Goal: Transaction & Acquisition: Purchase product/service

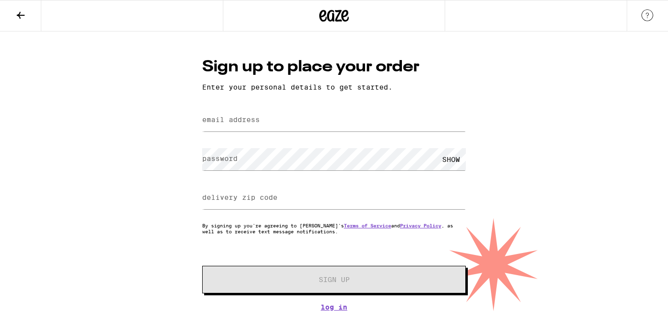
type input "[EMAIL_ADDRESS][DOMAIN_NAME]"
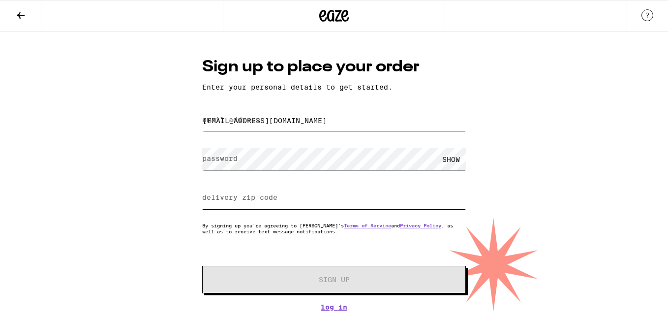
type input "91784"
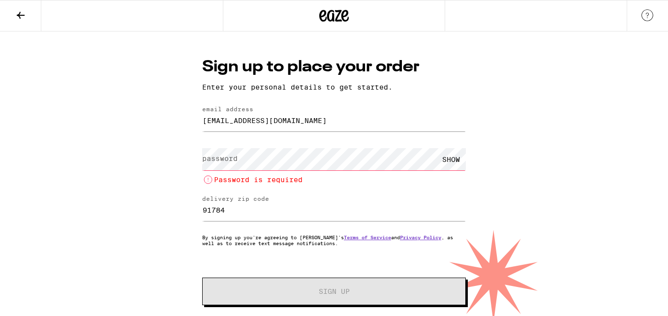
click at [19, 14] on icon at bounding box center [21, 15] width 8 height 7
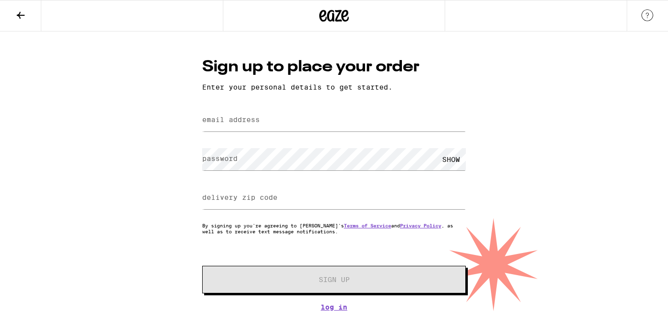
click at [212, 119] on label "email address" at bounding box center [231, 120] width 58 height 8
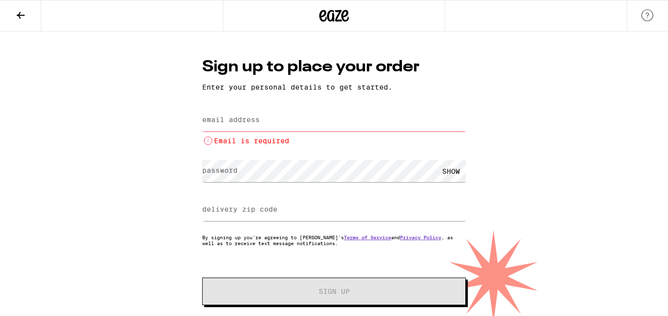
click at [213, 119] on label "email address" at bounding box center [231, 120] width 58 height 8
click at [223, 125] on input "co" at bounding box center [334, 120] width 264 height 22
type input "[EMAIL_ADDRESS][DOMAIN_NAME]"
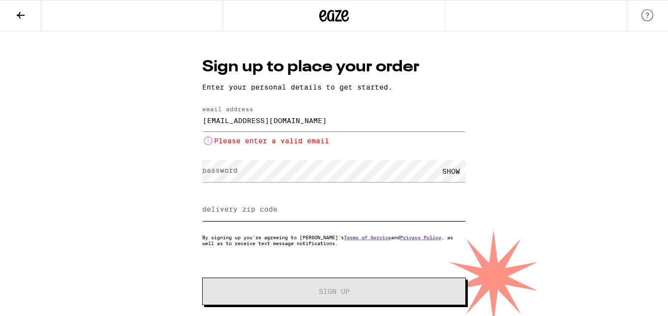
type input "91784"
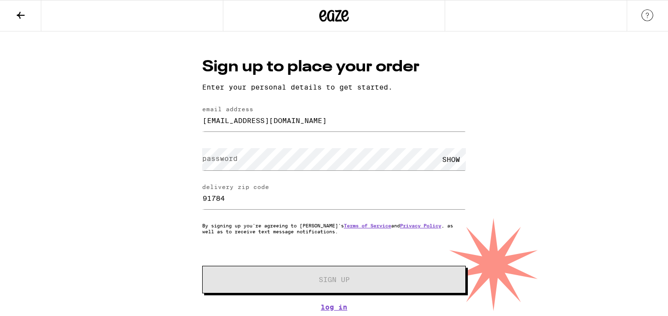
click at [203, 160] on label "password" at bounding box center [219, 158] width 35 height 8
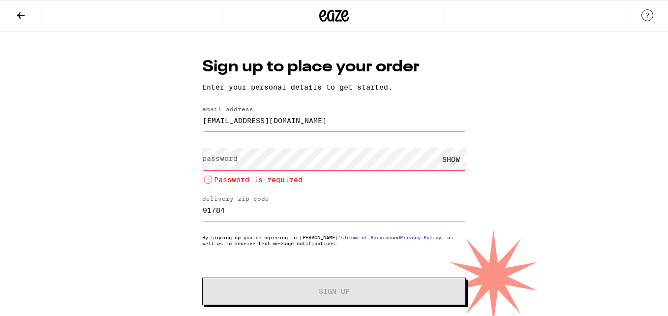
click at [203, 160] on label "password" at bounding box center [219, 158] width 35 height 8
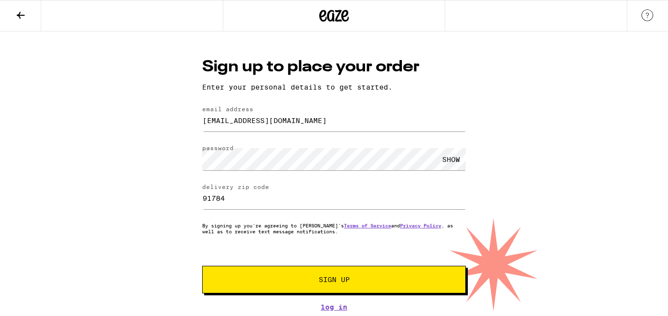
click at [298, 283] on span "Sign Up" at bounding box center [334, 279] width 196 height 7
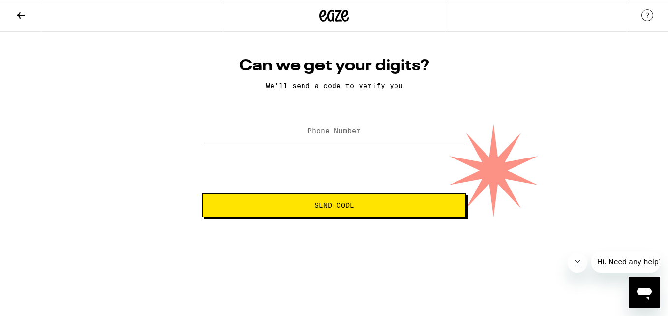
click at [355, 134] on label "Phone Number" at bounding box center [333, 131] width 53 height 8
click at [294, 121] on div at bounding box center [334, 131] width 264 height 29
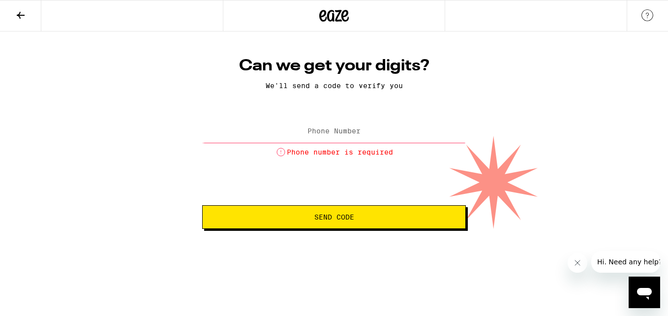
click at [319, 132] on label "Phone Number" at bounding box center [333, 131] width 53 height 8
click at [340, 218] on span "Send Code" at bounding box center [334, 216] width 40 height 7
click at [336, 154] on li "Invalid phone number" at bounding box center [334, 152] width 264 height 12
click at [317, 122] on label "Phone Number" at bounding box center [333, 120] width 47 height 6
type input "9"
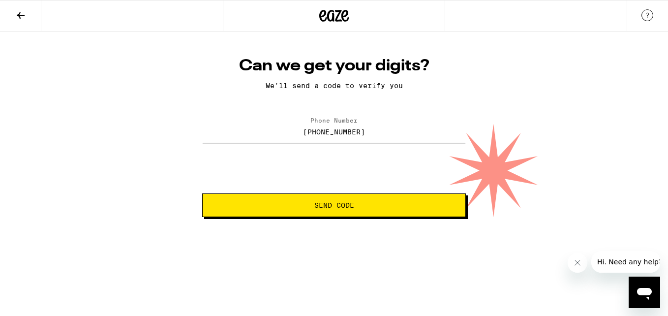
type input "(909) 510-0888"
click at [334, 208] on span "Send Code" at bounding box center [334, 205] width 40 height 7
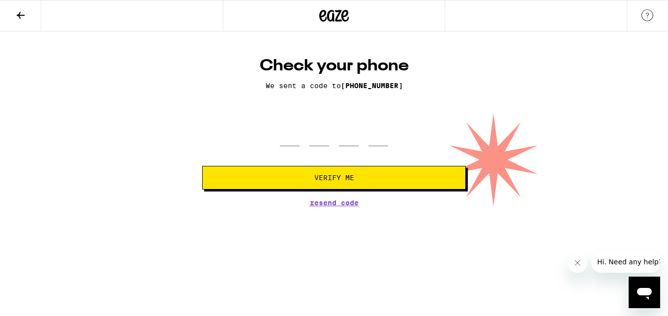
click at [307, 144] on div at bounding box center [334, 131] width 108 height 29
click at [296, 144] on input "tel" at bounding box center [290, 131] width 20 height 29
type input "5"
type input "2"
type input "1"
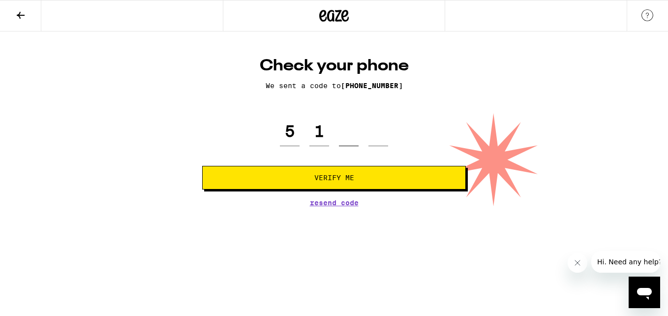
type input "6"
type input "5"
click at [309, 183] on button "Verify Me" at bounding box center [334, 178] width 264 height 24
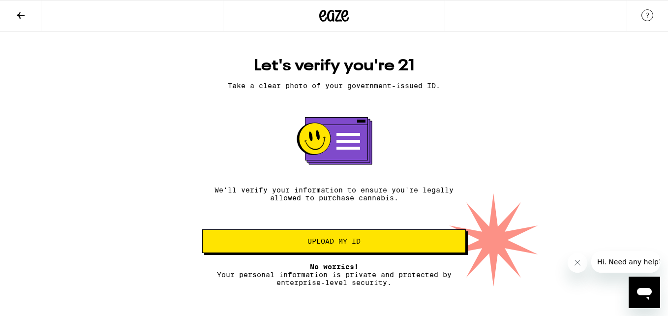
click at [347, 243] on span "Upload my ID" at bounding box center [333, 240] width 53 height 7
click at [343, 240] on span "Upload my ID" at bounding box center [333, 240] width 53 height 7
click at [341, 147] on rect at bounding box center [336, 139] width 62 height 43
click at [345, 146] on rect at bounding box center [336, 139] width 62 height 43
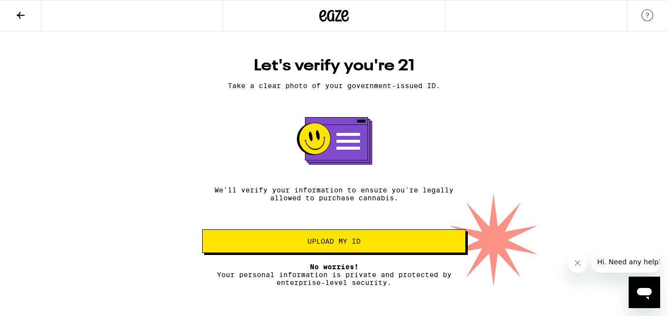
drag, startPoint x: 345, startPoint y: 146, endPoint x: 444, endPoint y: 143, distance: 99.4
click at [444, 143] on div "Let's verify you're 21 Take a clear photo of your government-issued ID. We'll v…" at bounding box center [333, 171] width 283 height 230
click at [339, 244] on span "Upload my ID" at bounding box center [333, 240] width 53 height 7
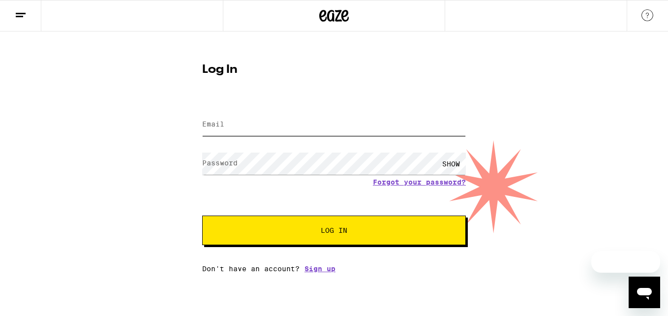
type input "[EMAIL_ADDRESS][DOMAIN_NAME]"
click at [232, 123] on input "[EMAIL_ADDRESS][DOMAIN_NAME]" at bounding box center [334, 125] width 264 height 22
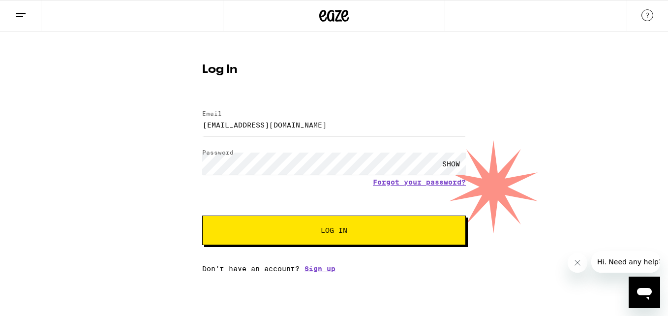
click at [449, 166] on div "SHOW" at bounding box center [451, 163] width 30 height 22
click at [328, 229] on span "Log In" at bounding box center [334, 230] width 27 height 7
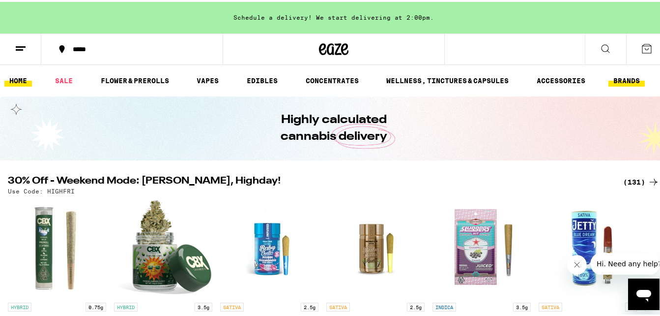
click at [637, 78] on link "BRANDS" at bounding box center [627, 79] width 36 height 12
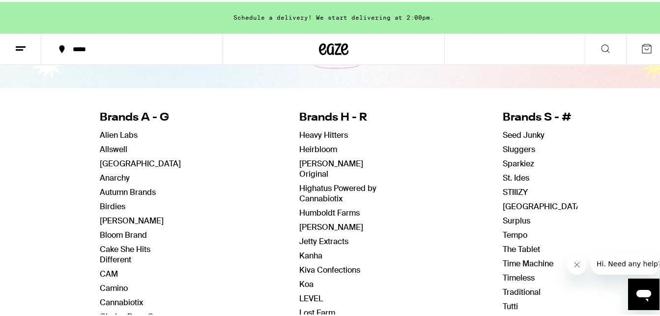
scroll to position [148, 0]
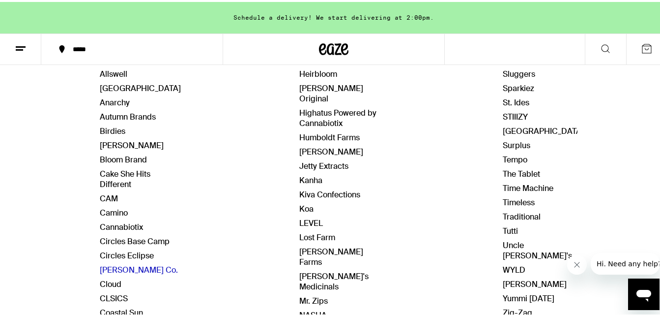
click at [127, 264] on link "[PERSON_NAME] Co." at bounding box center [139, 268] width 78 height 10
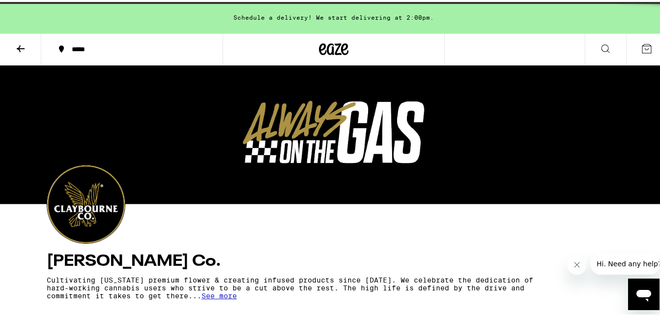
click at [127, 267] on h4 "[PERSON_NAME] Co." at bounding box center [334, 259] width 574 height 16
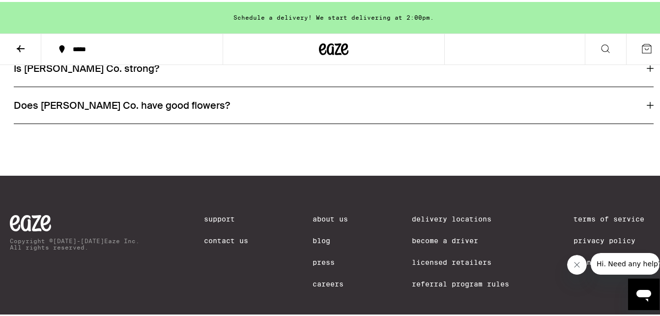
scroll to position [1868, 0]
